Goal: Transaction & Acquisition: Purchase product/service

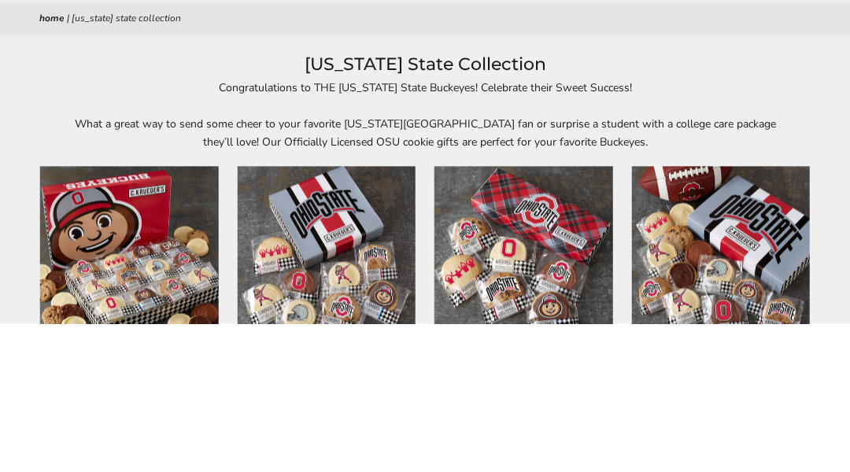
scroll to position [1, 0]
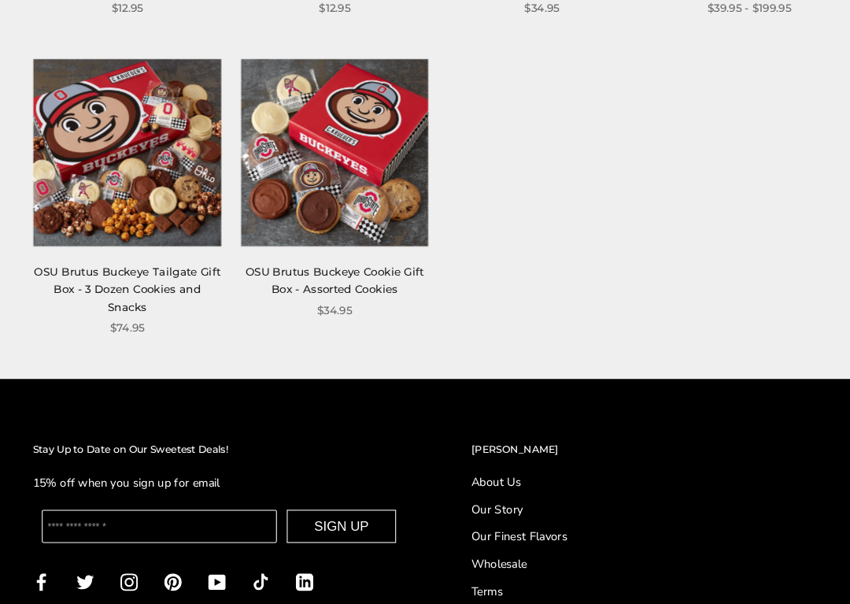
scroll to position [805, 0]
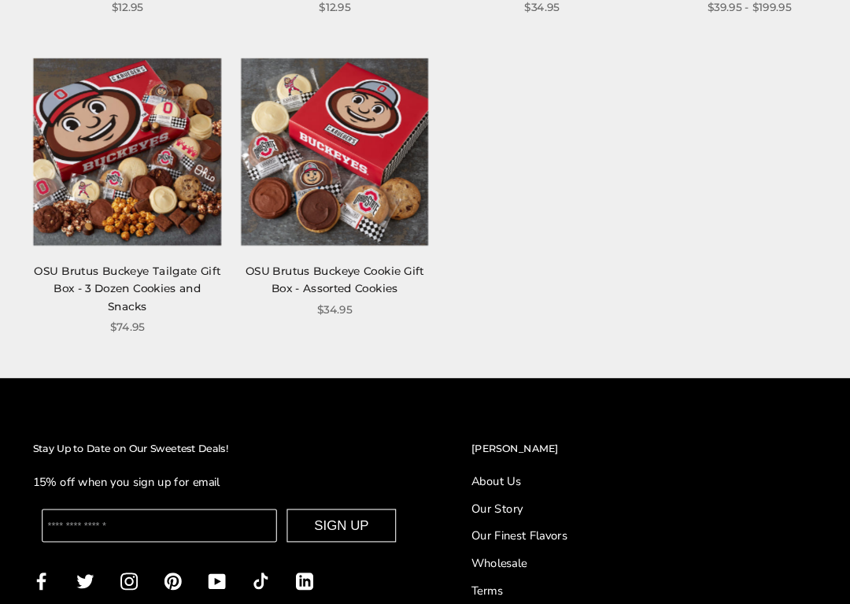
click at [176, 280] on link "OSU Brutus Buckeye Tailgate Gift Box - 3 Dozen Cookies and Snacks" at bounding box center [129, 303] width 177 height 46
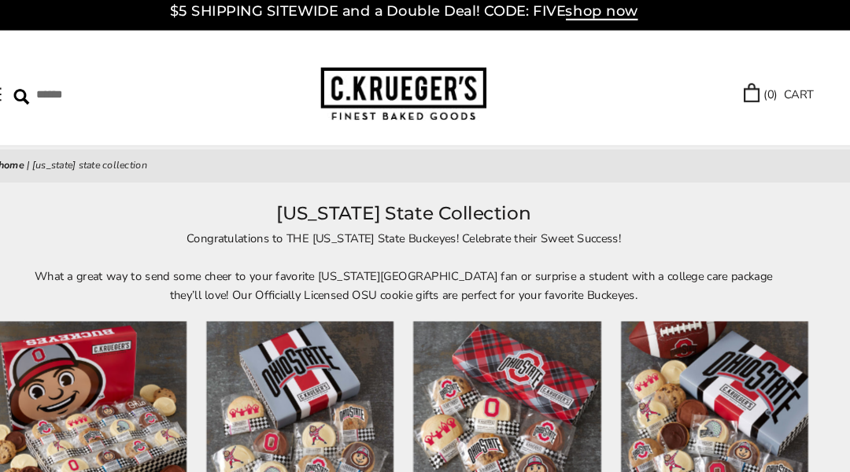
scroll to position [0, 0]
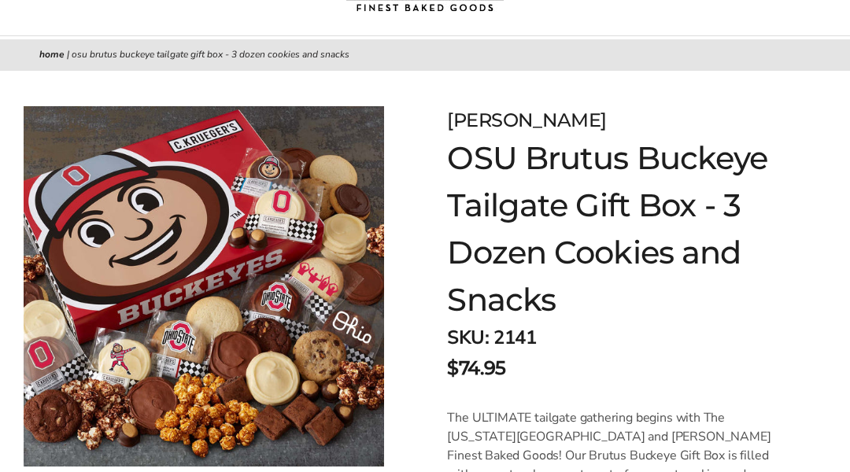
scroll to position [111, 0]
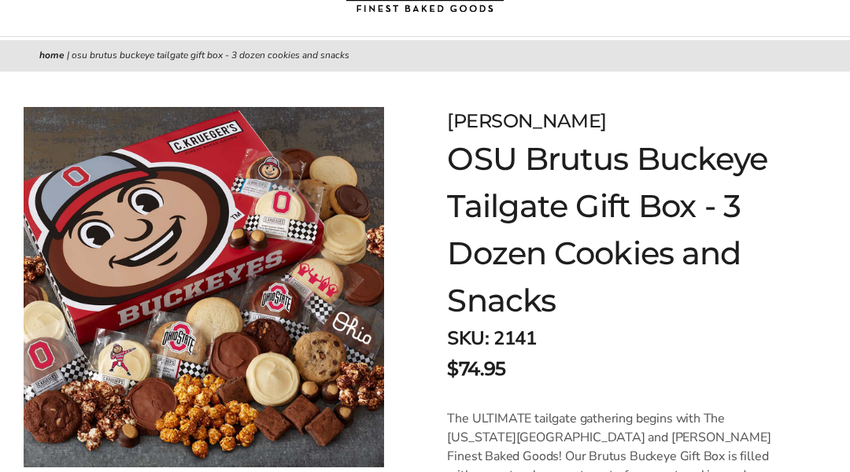
click at [295, 228] on img at bounding box center [204, 287] width 361 height 361
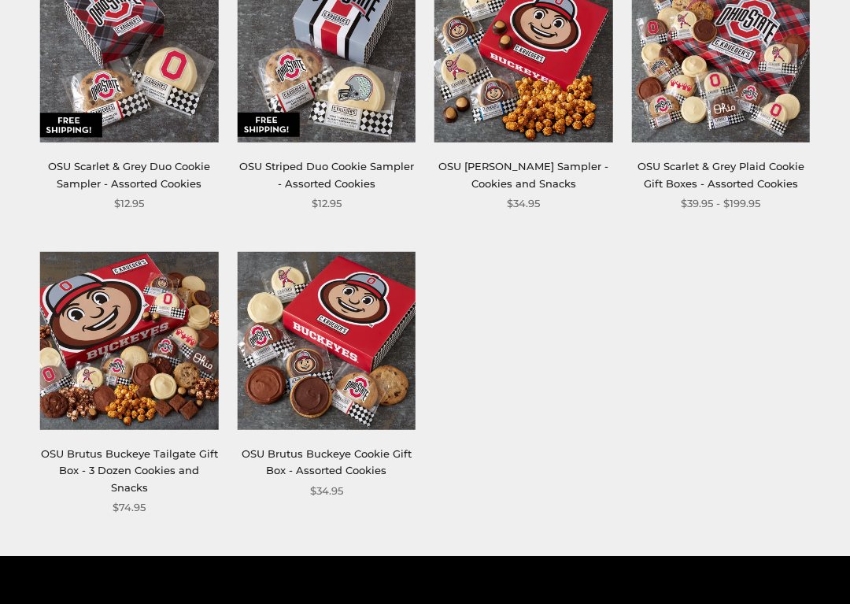
scroll to position [650, 0]
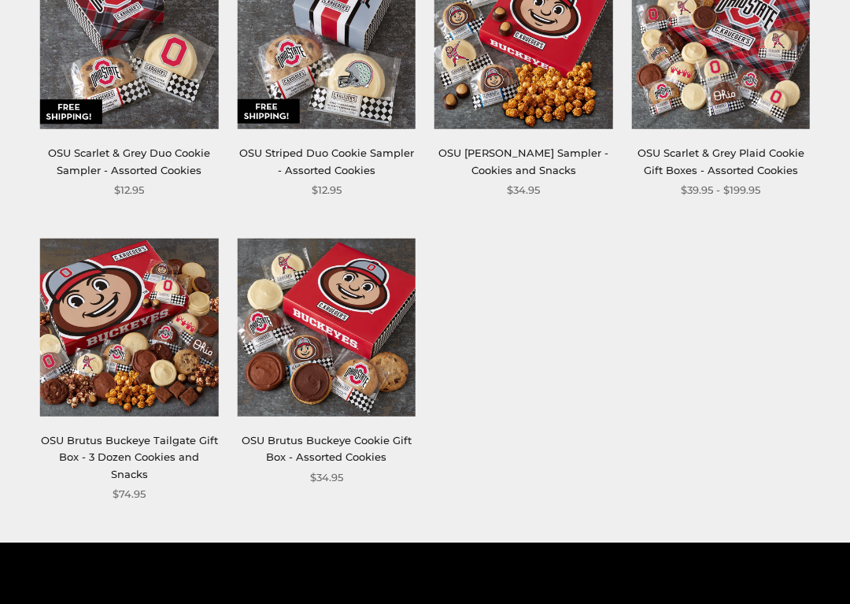
click at [159, 350] on img at bounding box center [129, 328] width 179 height 179
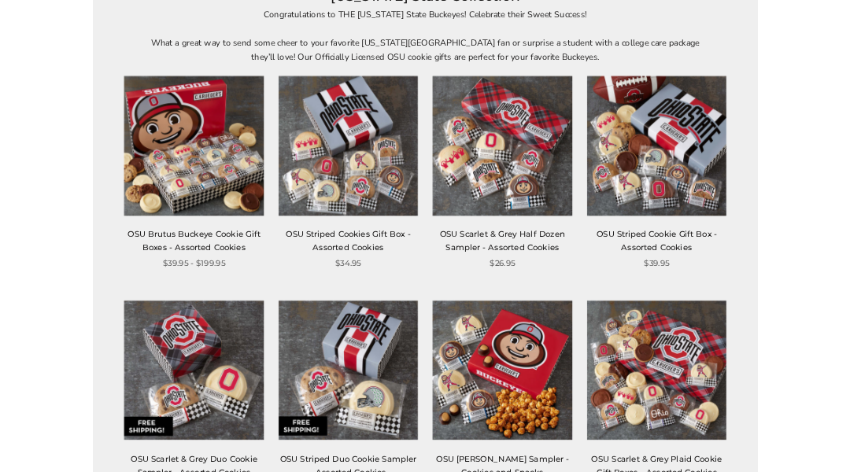
scroll to position [0, 0]
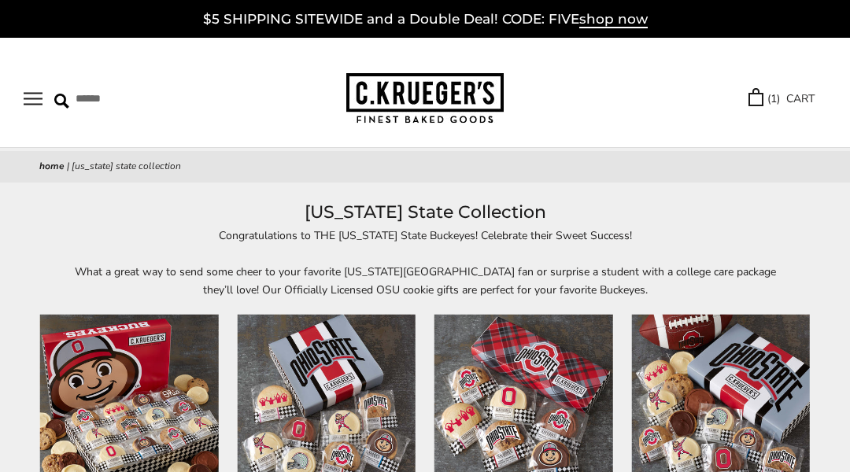
click at [784, 101] on link "( 1 ) CART" at bounding box center [782, 99] width 66 height 18
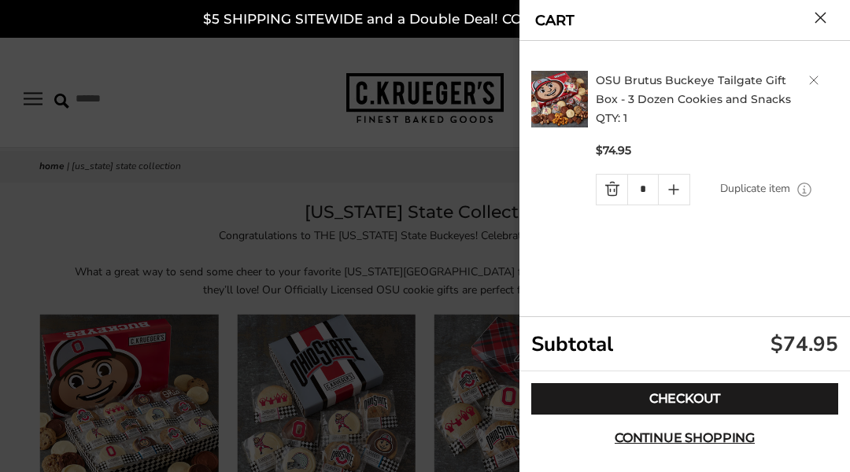
click at [735, 401] on link "Checkout" at bounding box center [684, 398] width 307 height 31
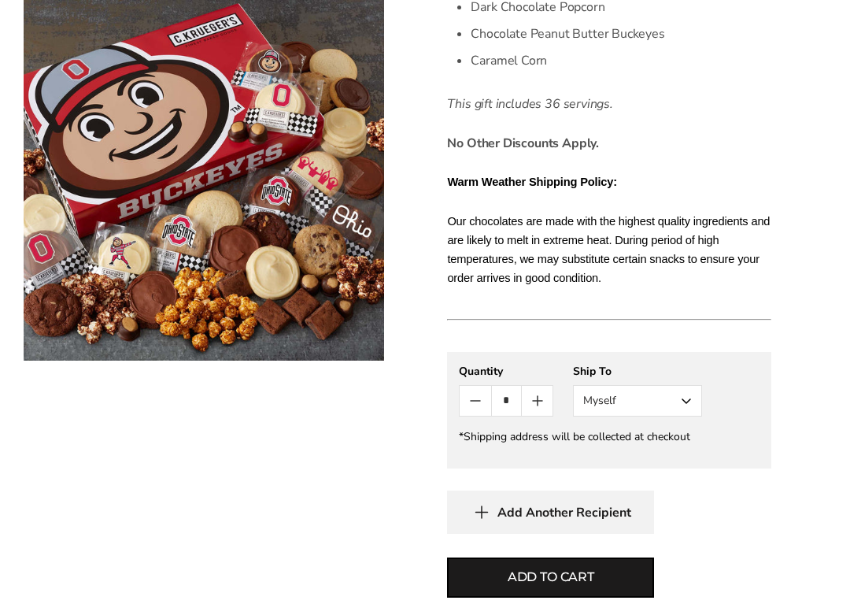
scroll to position [909, 0]
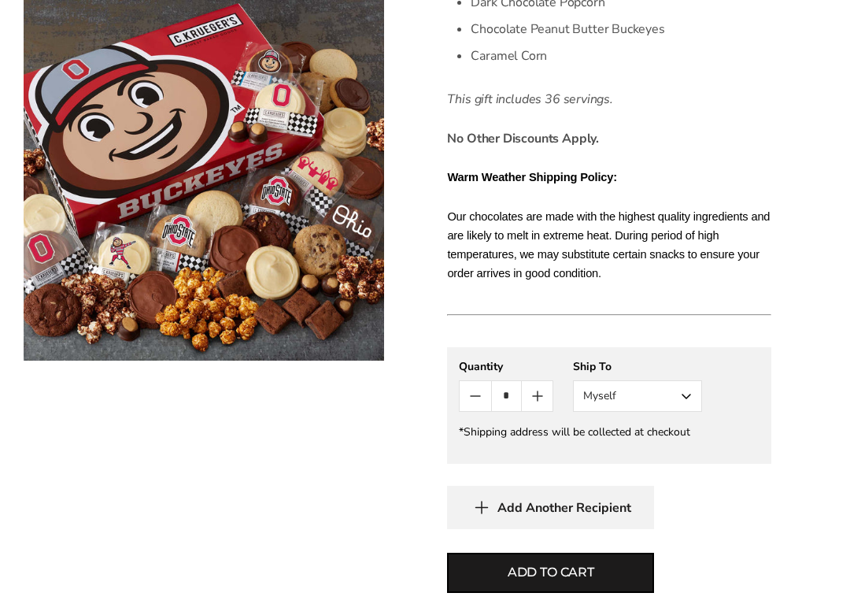
click at [605, 472] on button "Add to cart" at bounding box center [550, 573] width 207 height 40
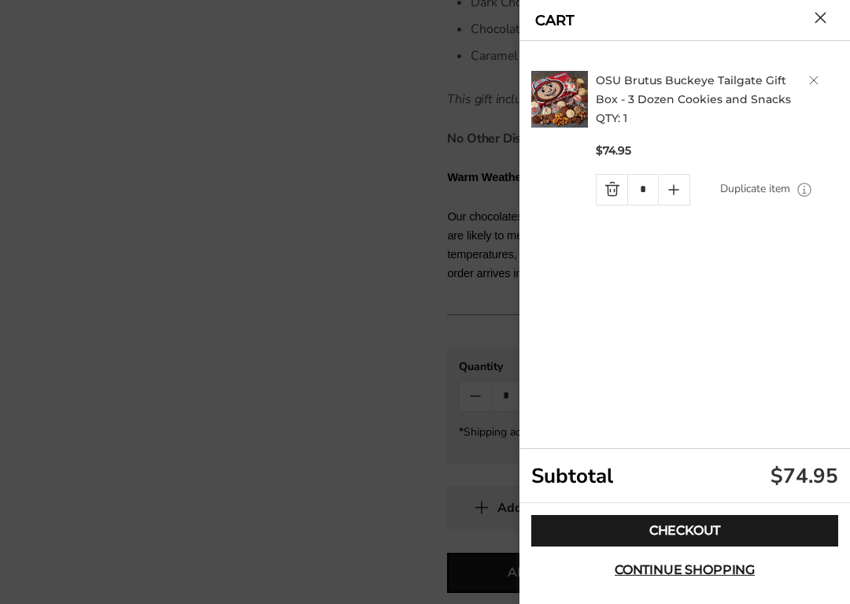
click at [738, 472] on span "Continue shopping" at bounding box center [685, 570] width 140 height 13
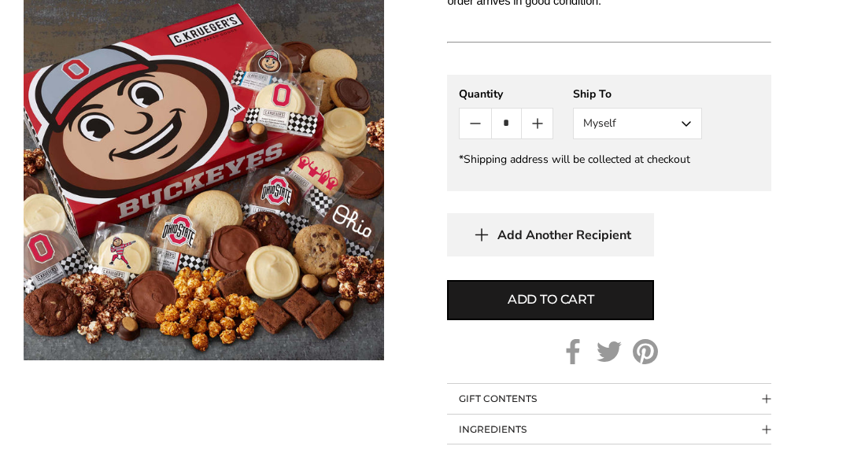
scroll to position [1178, 0]
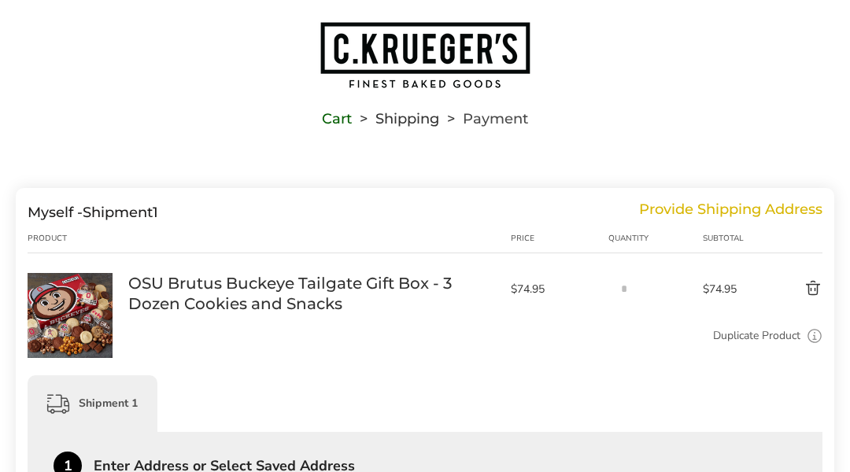
scroll to position [26, 0]
